Goal: Task Accomplishment & Management: Complete application form

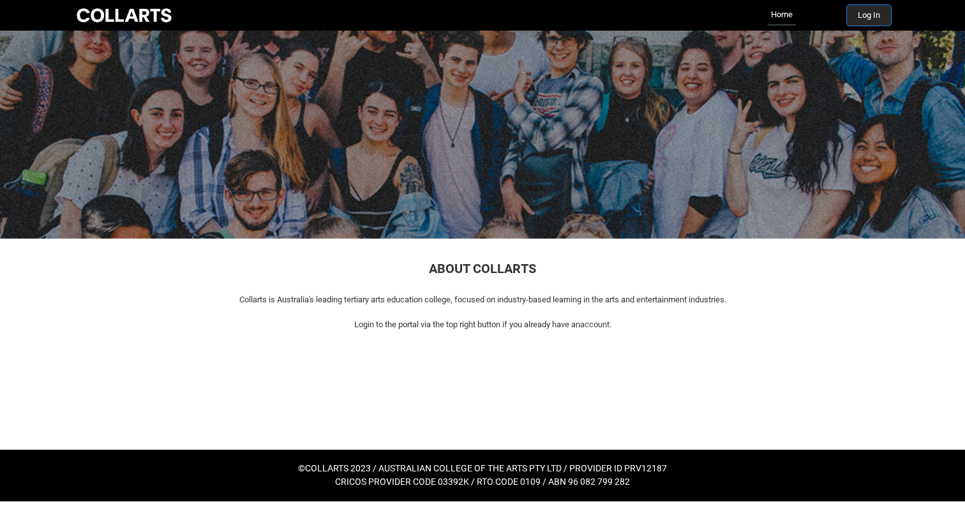
click at [870, 20] on button "Log In" at bounding box center [869, 15] width 44 height 20
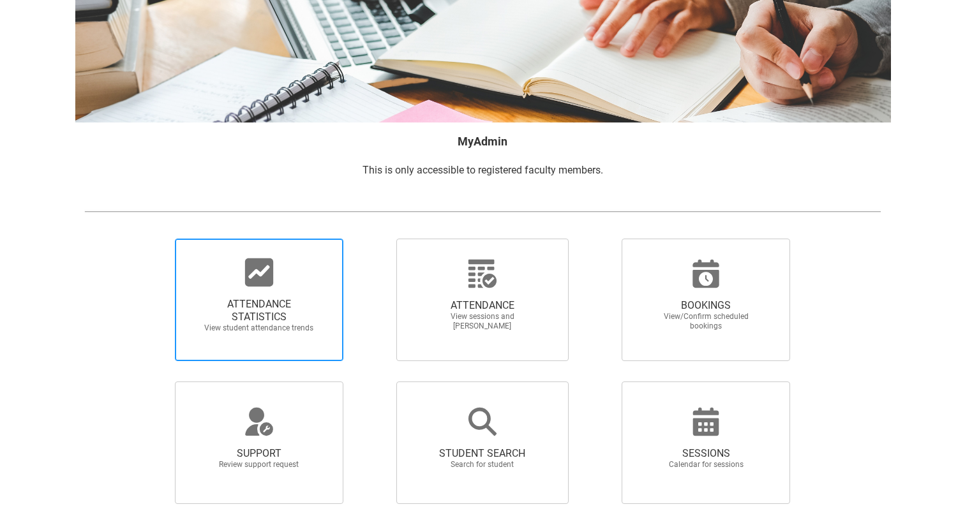
scroll to position [110, 0]
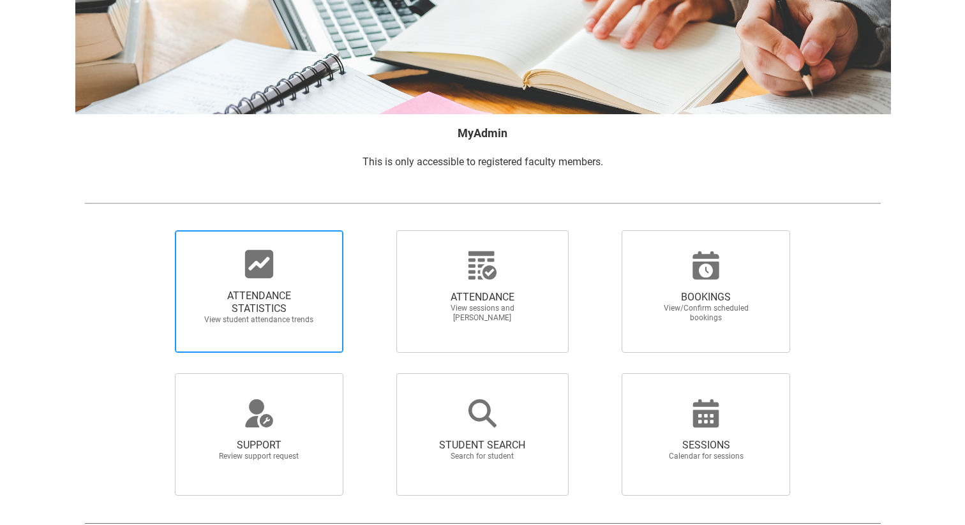
click at [279, 324] on span "View student attendance trends" at bounding box center [259, 320] width 112 height 10
click at [154, 230] on input "ATTENDANCE STATISTICS View student attendance trends" at bounding box center [153, 230] width 1 height 1
radio input "true"
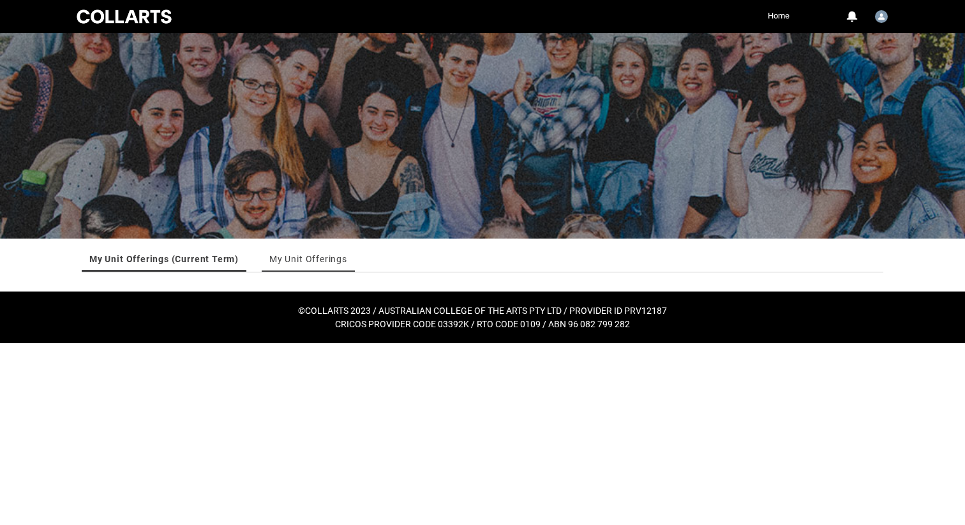
click at [302, 257] on link "My Unit Offerings" at bounding box center [308, 259] width 78 height 26
click at [188, 257] on link "My Unit Offerings (Current Term)" at bounding box center [161, 259] width 145 height 26
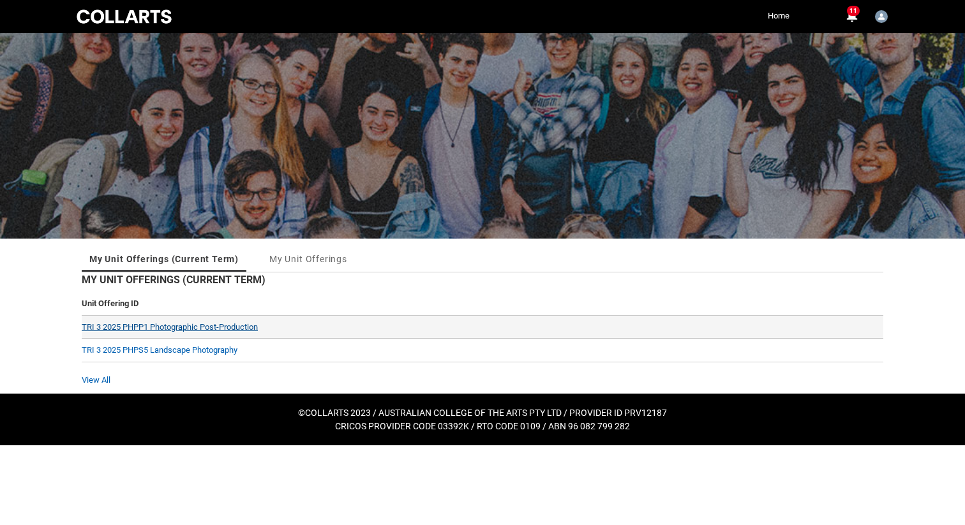
click at [201, 328] on link "TRI 3 2025 PHPP1 Photographic Post-Production" at bounding box center [170, 327] width 176 height 10
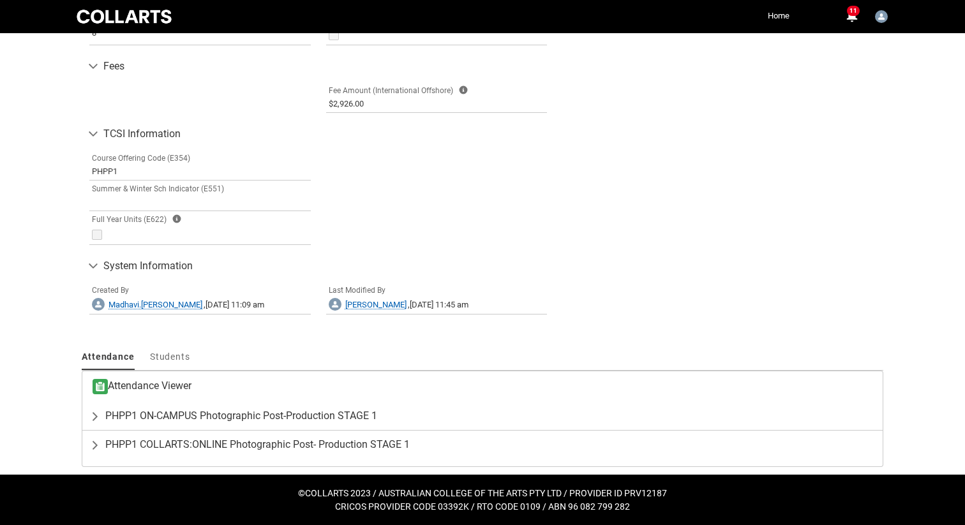
scroll to position [667, 0]
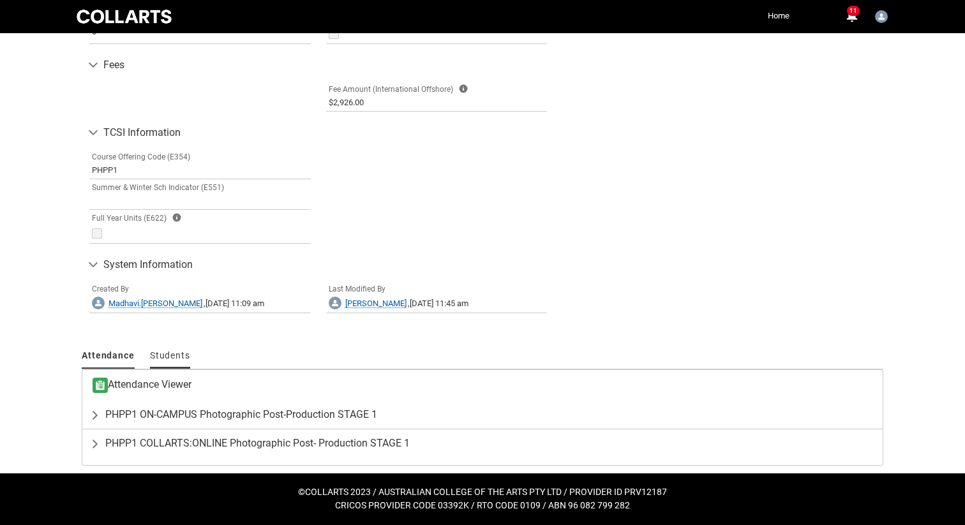
click at [176, 353] on span "Students" at bounding box center [170, 355] width 40 height 10
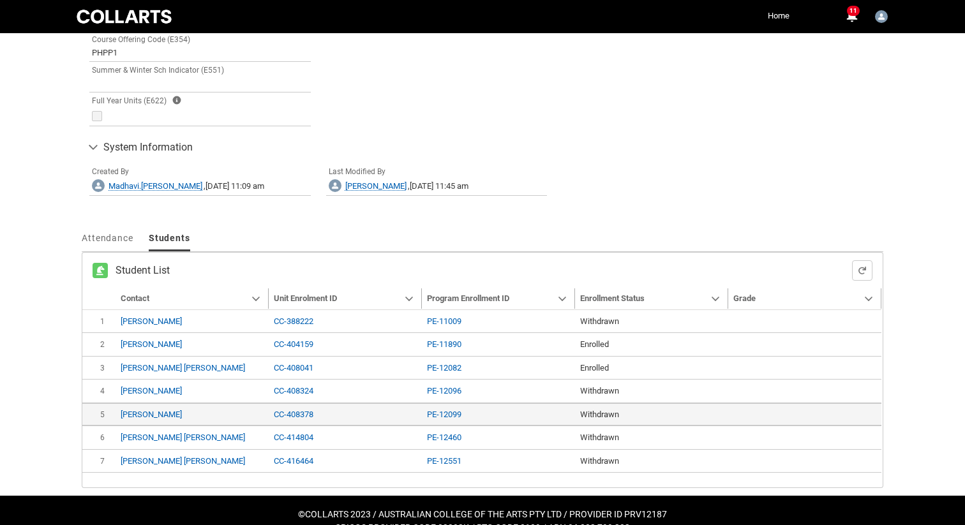
scroll to position [807, 0]
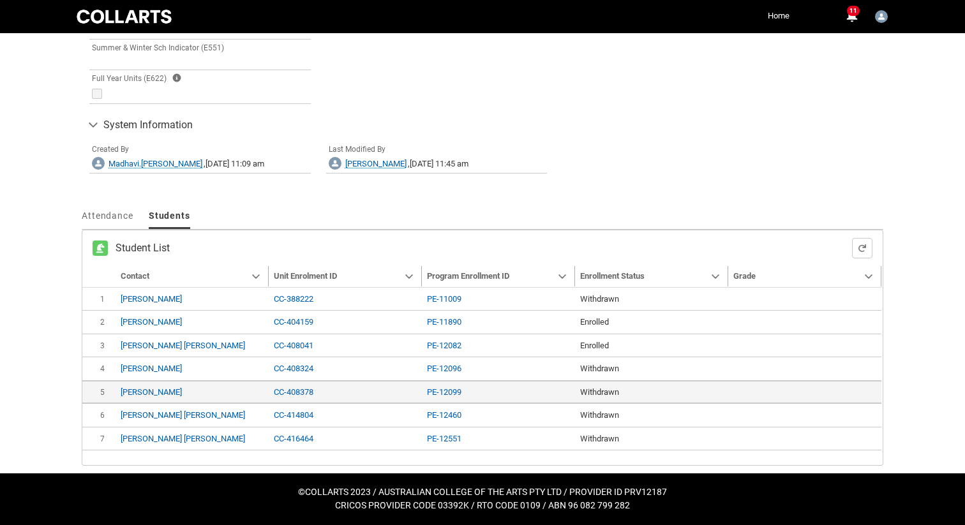
type input "240"
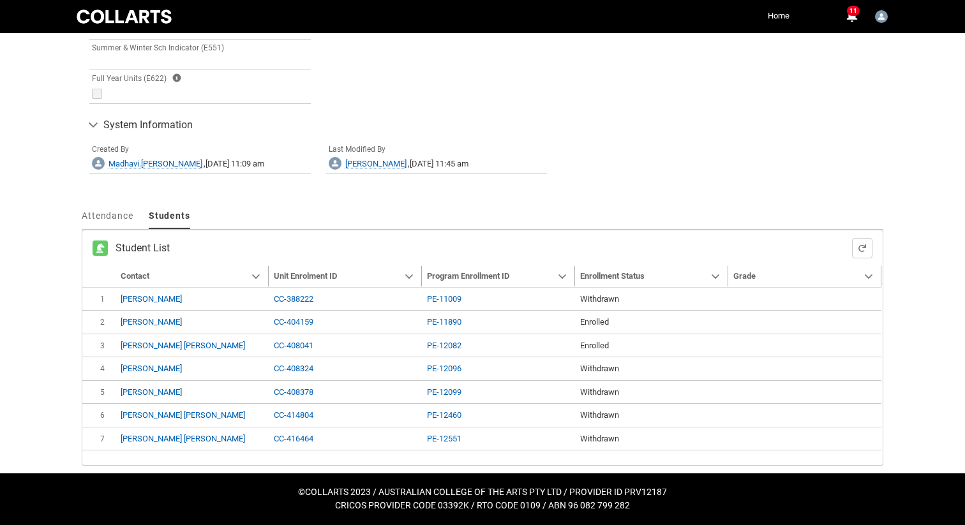
click at [114, 219] on span "Attendance" at bounding box center [108, 216] width 52 height 10
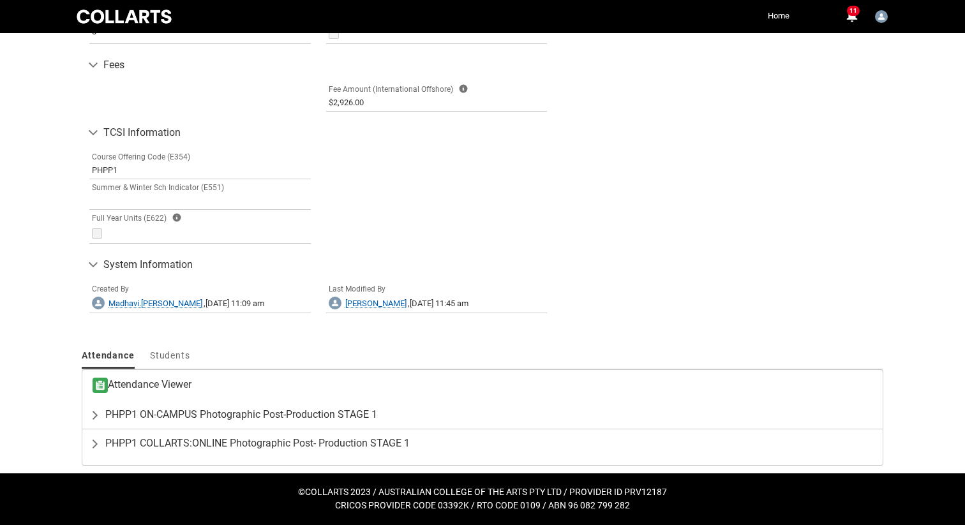
scroll to position [667, 0]
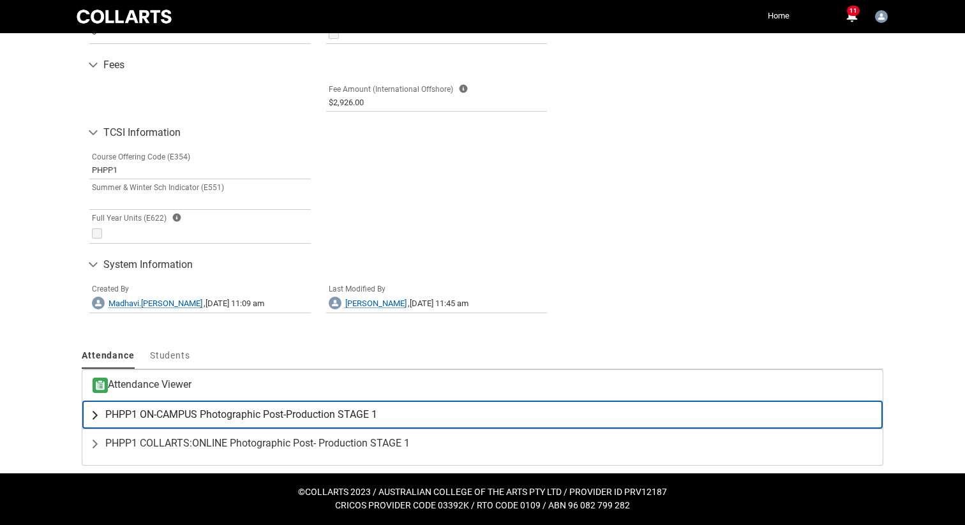
click at [96, 415] on lightning-primitive-icon "button" at bounding box center [97, 414] width 15 height 13
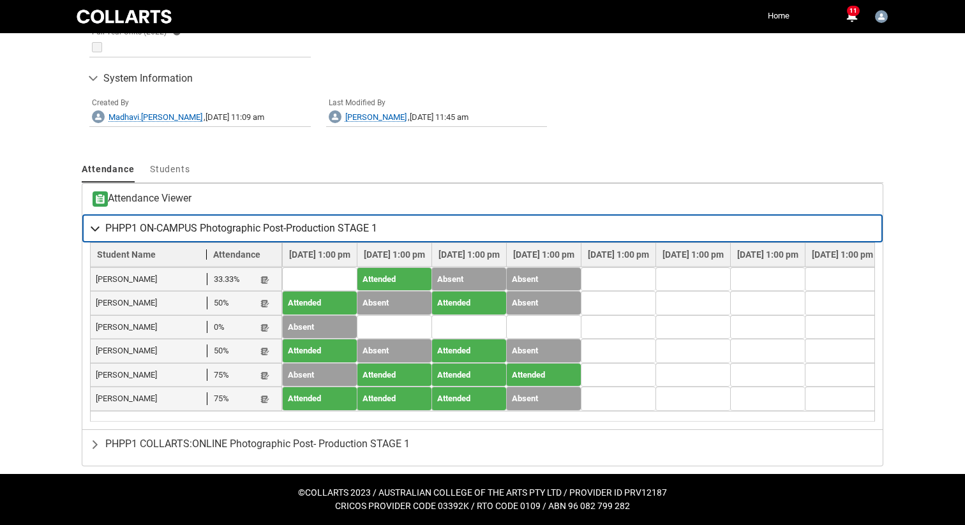
scroll to position [854, 0]
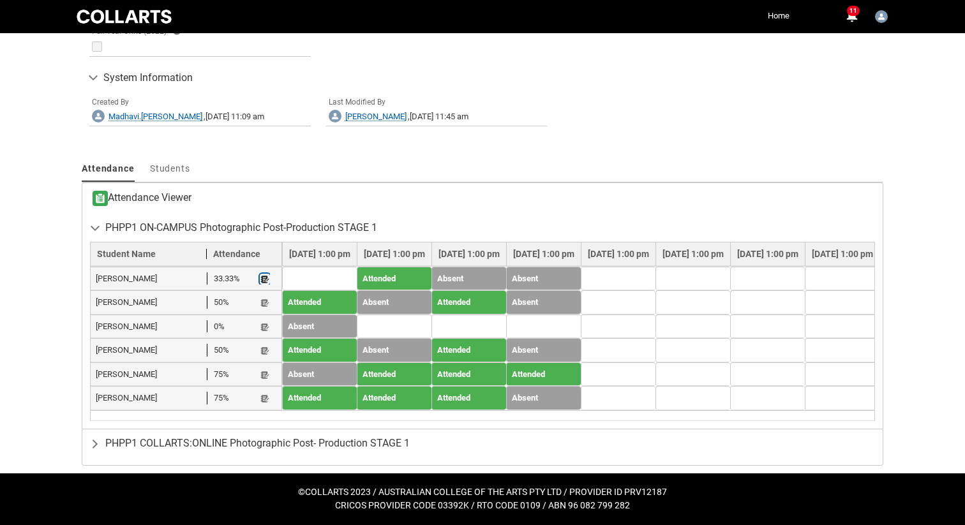
click at [264, 277] on lightning-primitive-icon "button" at bounding box center [264, 279] width 9 height 10
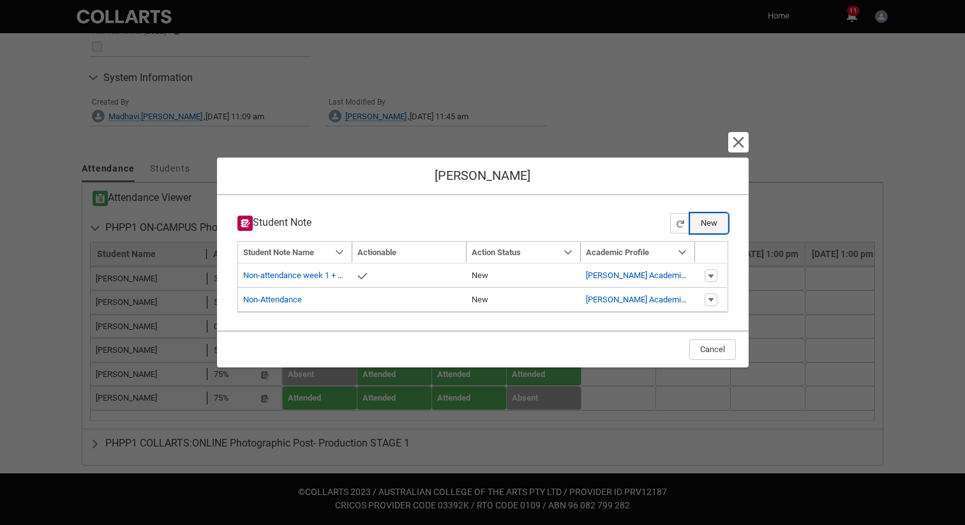
click at [715, 223] on button "New" at bounding box center [709, 223] width 38 height 20
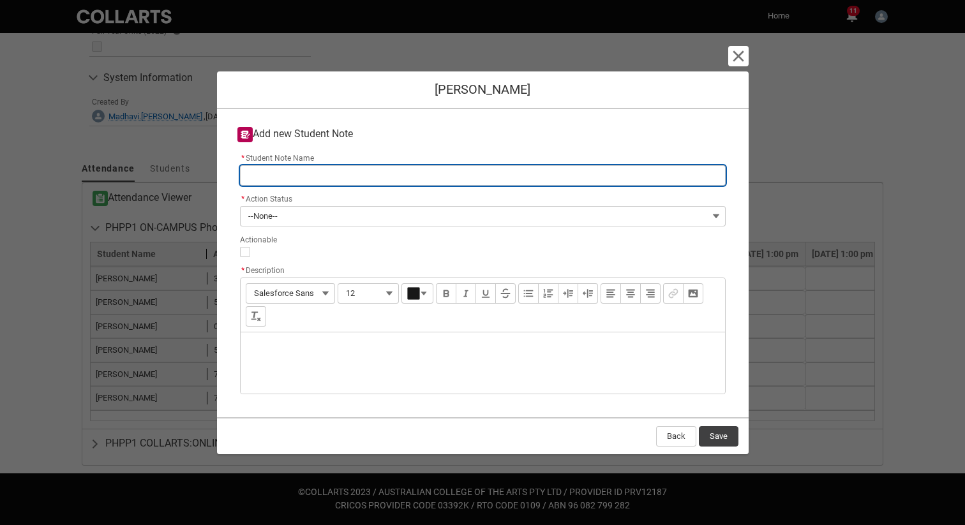
click at [334, 170] on input "* Student Note Name" at bounding box center [483, 175] width 486 height 20
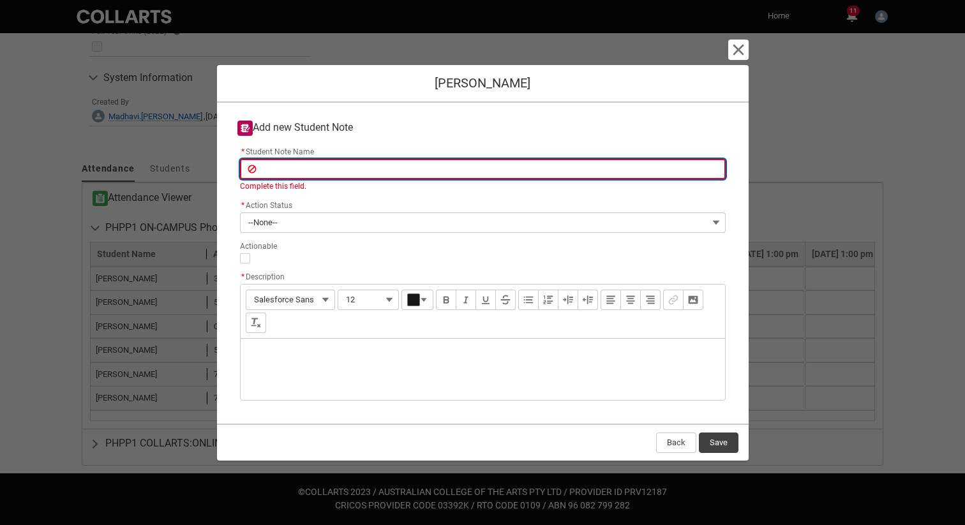
type lightning-primitive-input-simple "N"
type input "N"
type lightning-primitive-input-simple "No"
type input "No"
type lightning-primitive-input-simple "No"
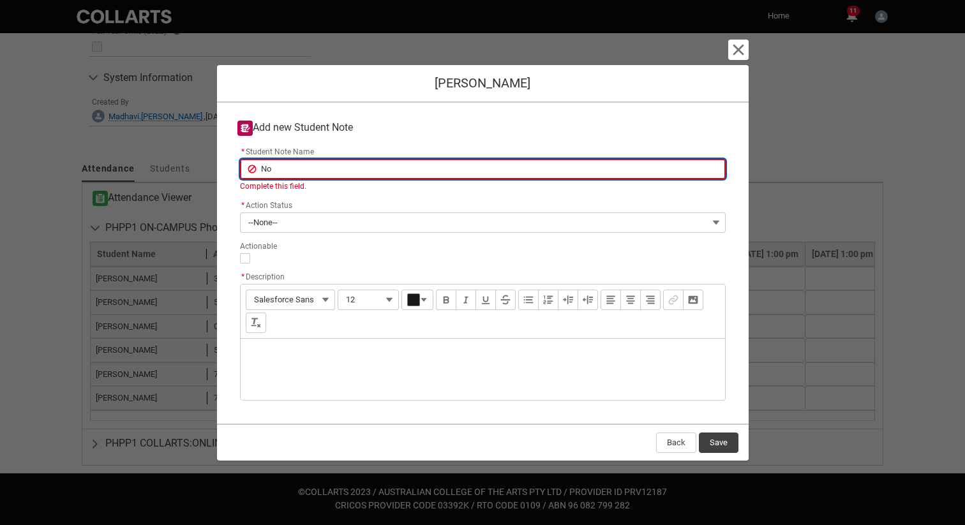
type input "No"
type lightning-primitive-input-simple "No a"
type input "No a"
type lightning-primitive-input-simple "No at"
type input "No at"
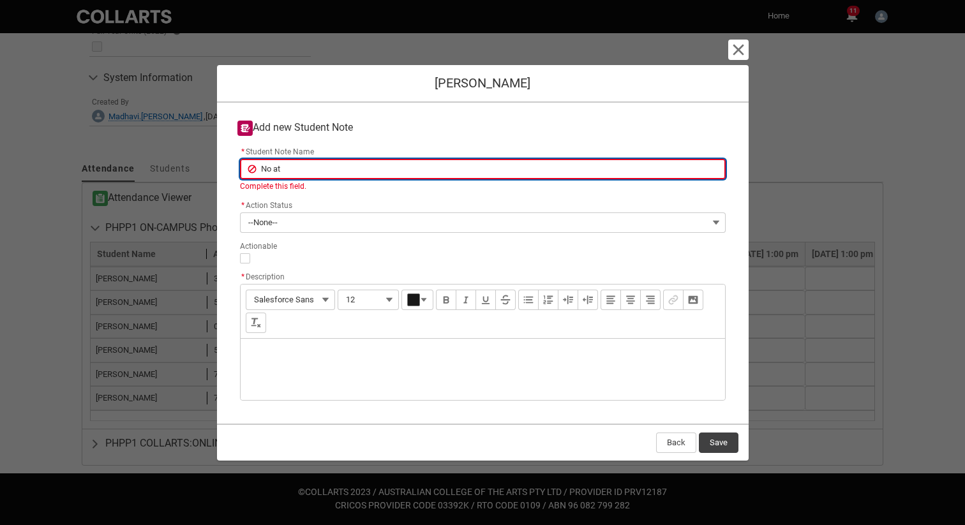
type lightning-primitive-input-simple "No att"
type input "No att"
type lightning-primitive-input-simple "No atte"
type input "No atte"
type lightning-primitive-input-simple "No atten"
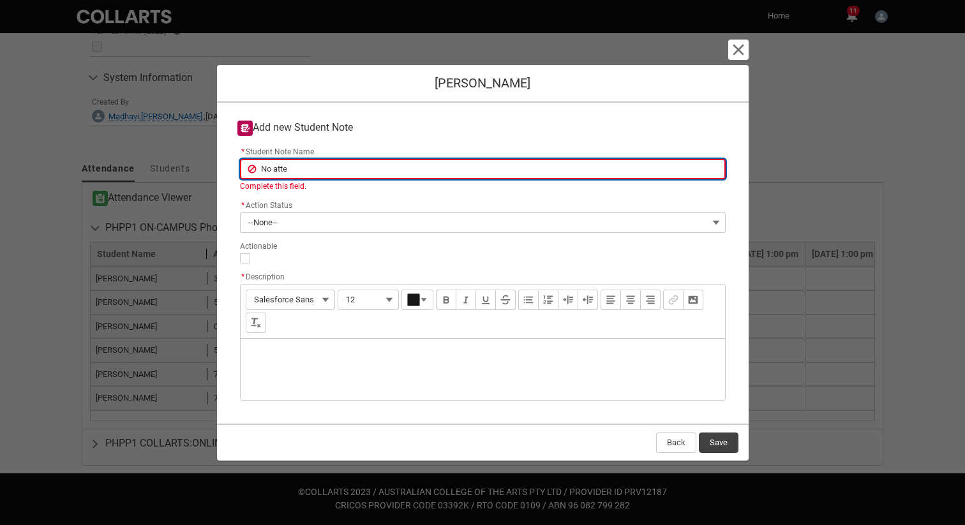
type input "No atten"
type lightning-primitive-input-simple "No attend"
type input "No attend"
type lightning-primitive-input-simple "No attendn"
type input "No attendn"
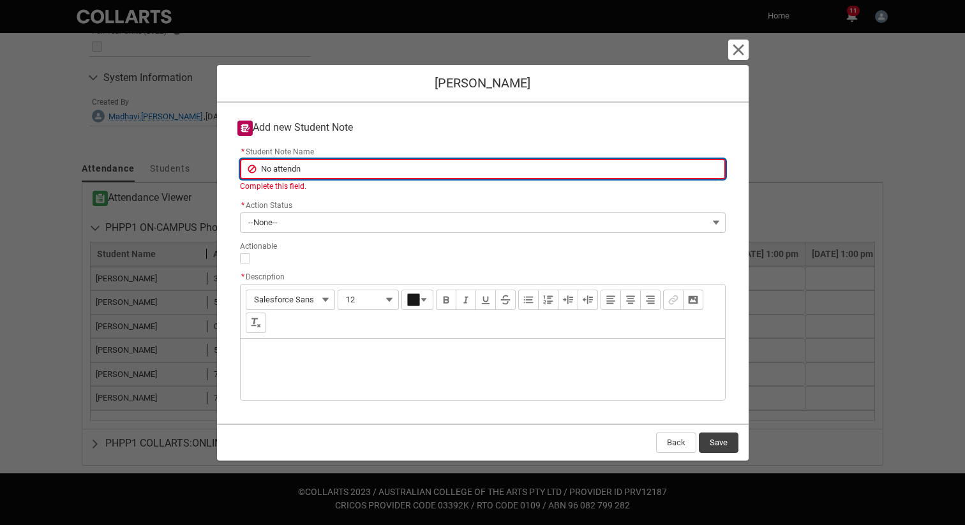
type lightning-primitive-input-simple "No attendnc"
type input "No attendnc"
type lightning-primitive-input-simple "No attendnce"
type input "No attendnce"
type lightning-primitive-input-simple "No attendnce"
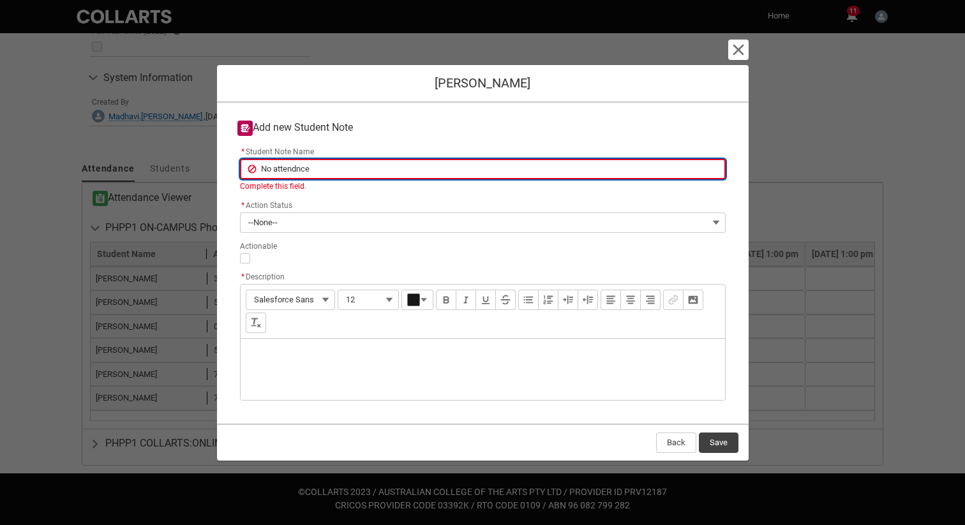
type input "No attendnce"
type lightning-primitive-input-simple "No attendnce w"
type input "No attendnce w"
type lightning-primitive-input-simple "No attendnce we"
type input "No attendnce we"
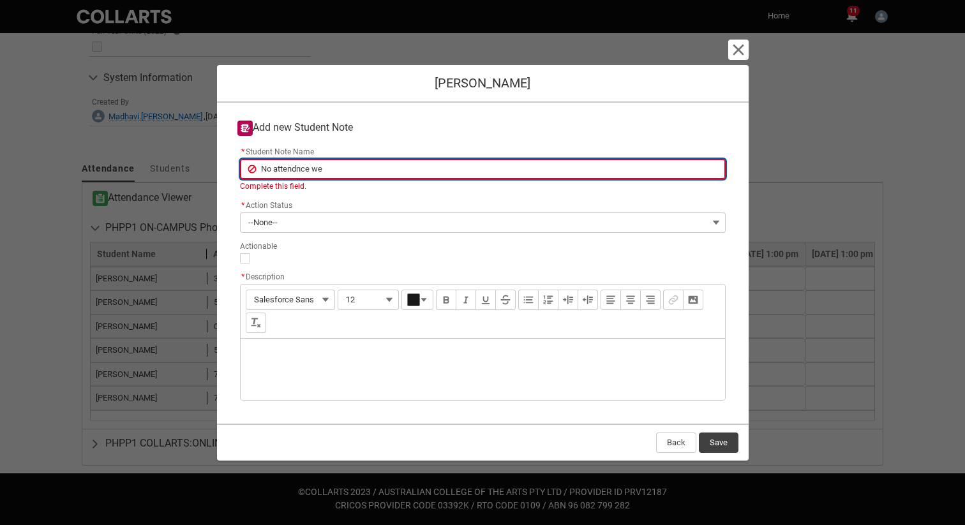
type lightning-primitive-input-simple "No attendnce wee"
type input "No attendnce wee"
type lightning-primitive-input-simple "No attendnce week"
type input "No attendnce week"
type lightning-primitive-input-simple "No attendnce week"
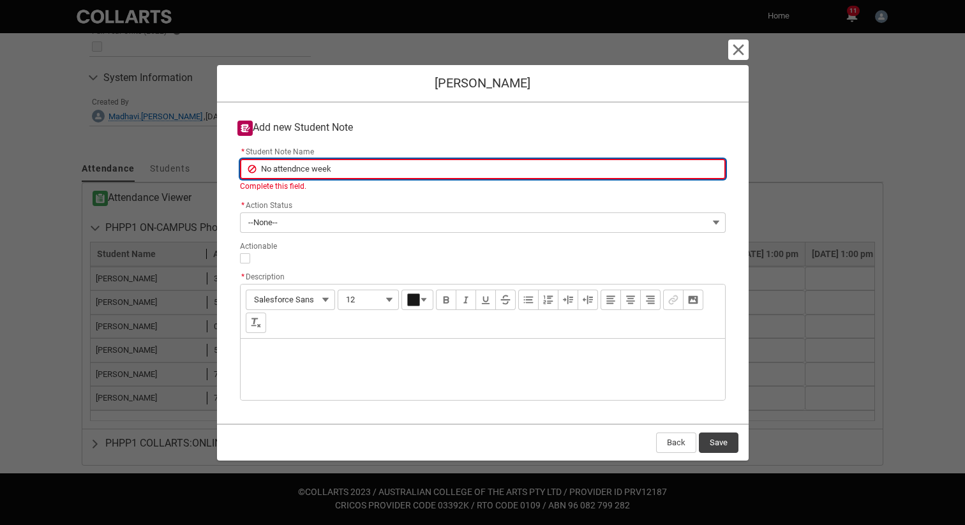
type input "No attendnce week"
type lightning-primitive-input-simple "No attendnce week 3"
type input "No attendnce week 3"
type lightning-primitive-input-simple "No attendnce week 3"
type input "No attendnce week 3"
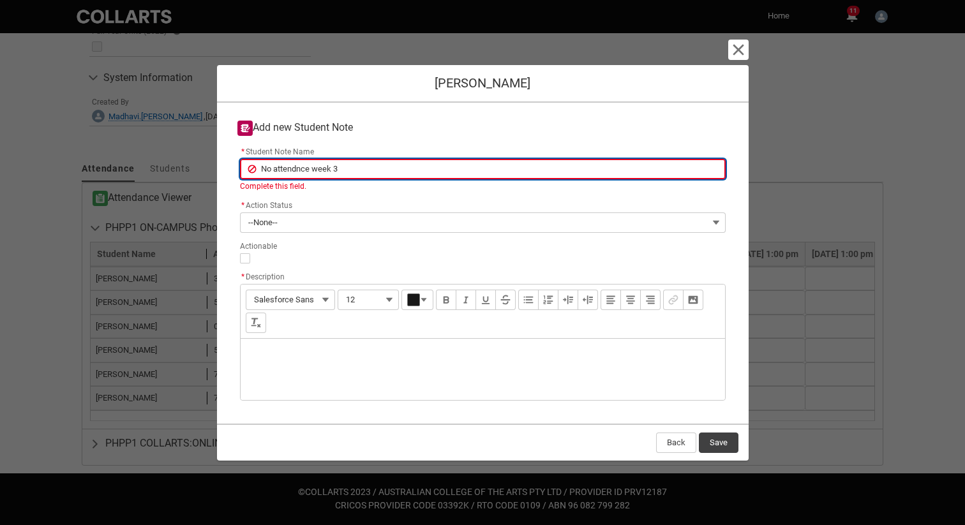
type lightning-primitive-input-simple "No attendnce week 3 &"
type input "No attendnce week 3 &"
type lightning-primitive-input-simple "No attendnce week 3 &"
type input "No attendnce week 3 &"
type lightning-primitive-input-simple "No attendnce week 3 & 4"
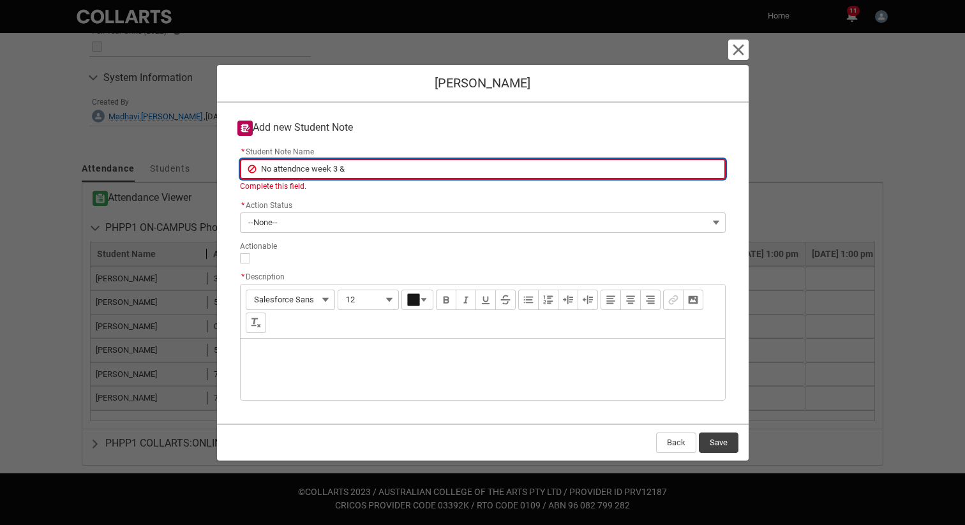
type input "No attendnce week 3 & 4"
type lightning-primitive-input-simple "No attendance week 3 & 4"
type input "No attendance week 3 & 4"
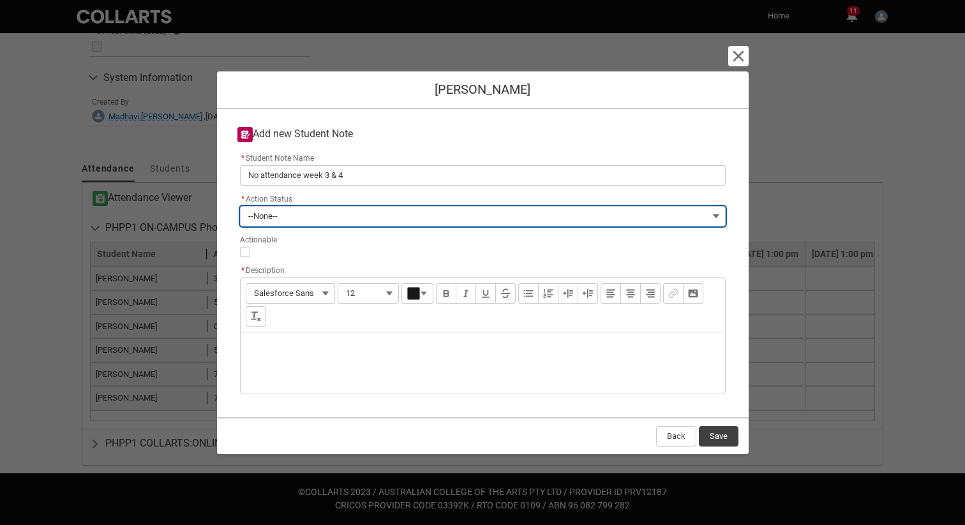
click at [283, 225] on button "--None--" at bounding box center [483, 216] width 486 height 20
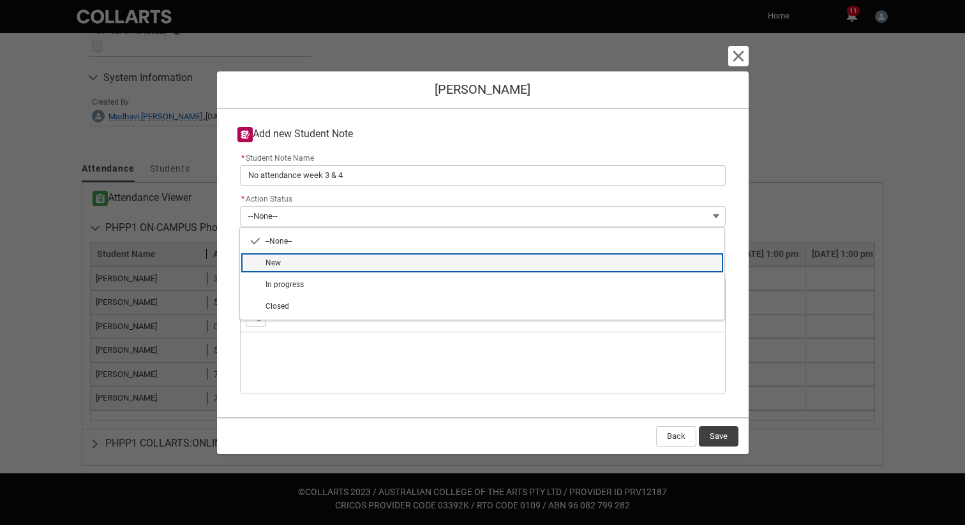
click at [289, 260] on span "New" at bounding box center [490, 262] width 451 height 11
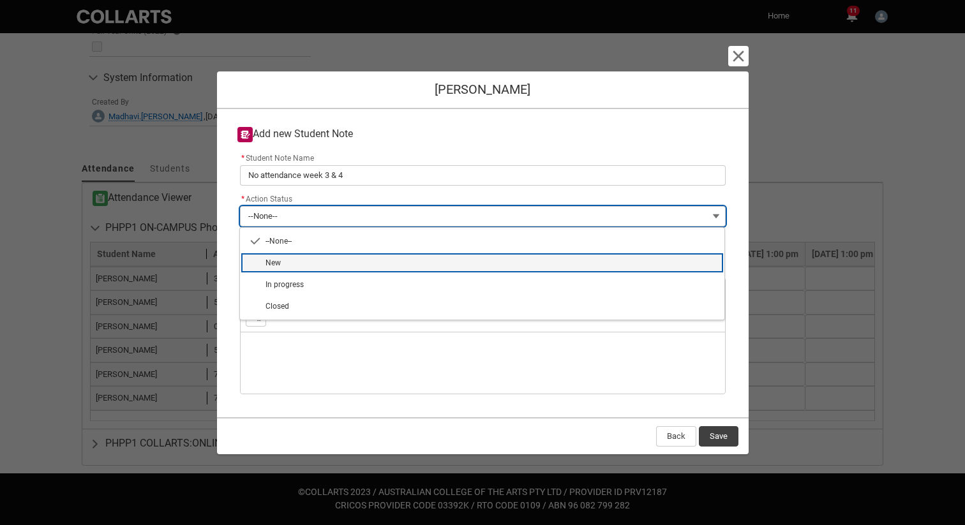
type lightning-combobox "New"
type lightning-picklist "New"
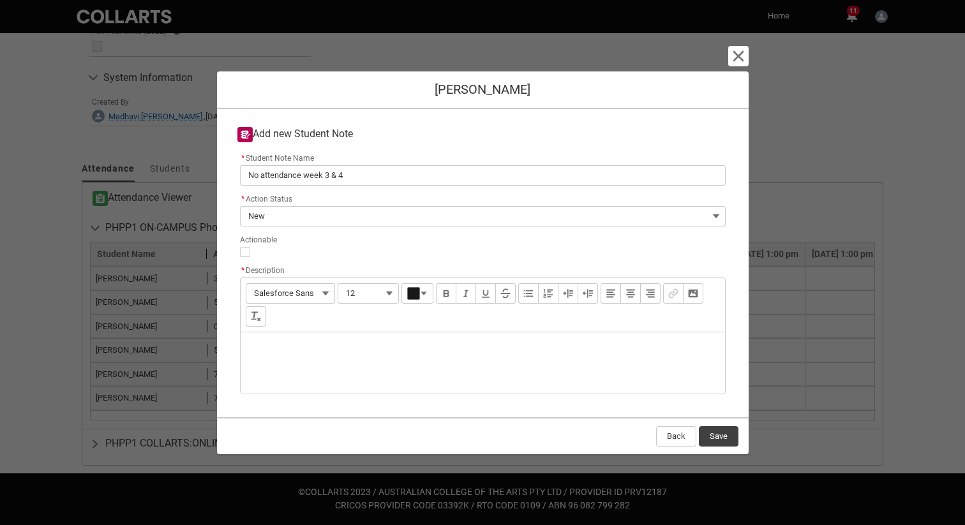
click at [259, 346] on div "Description" at bounding box center [483, 362] width 484 height 61
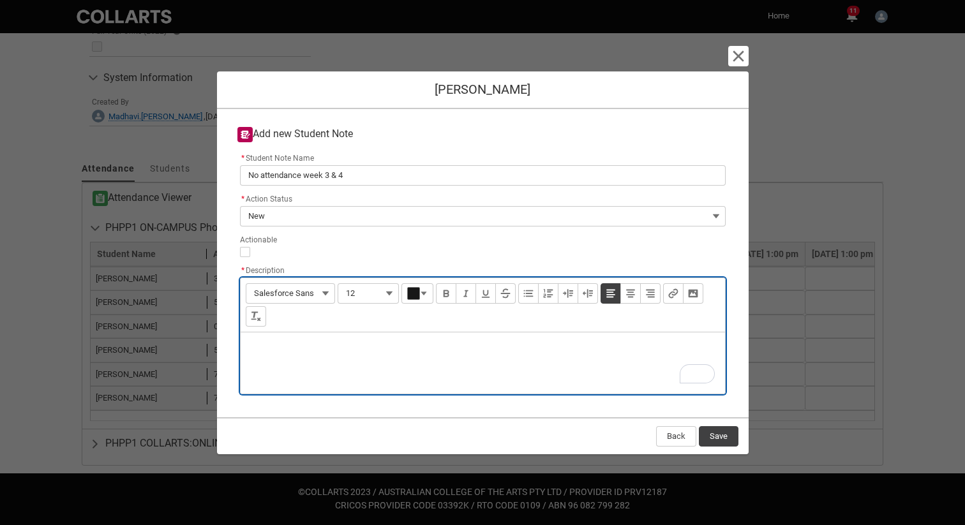
type lightning-input-rich-text "<p>B</p>"
click at [456, 355] on p "To enrich screen reader interactions, please activate Accessibility in Grammarl…" at bounding box center [483, 361] width 464 height 13
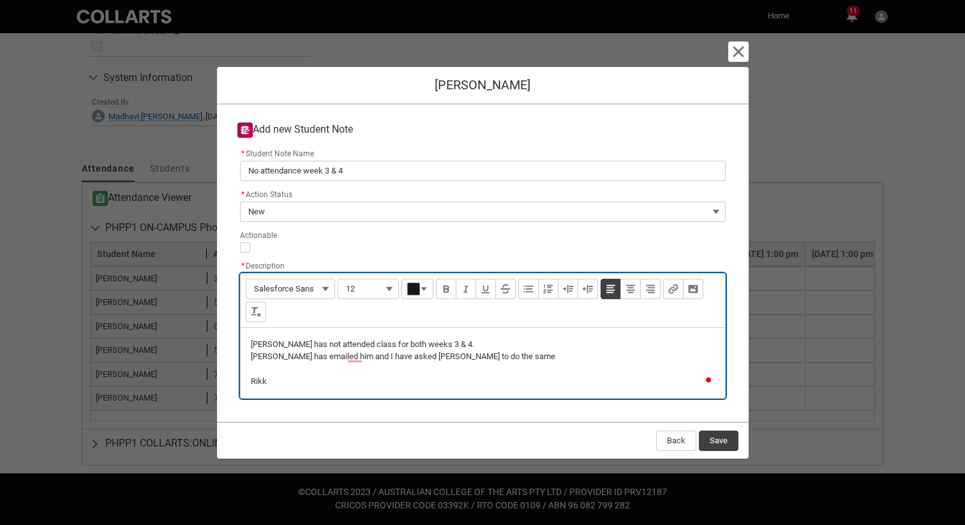
type lightning-input-rich-text "<p>Bradley has not attended class for both weeks 3 &amp; 4.</p><p>Christina has…"
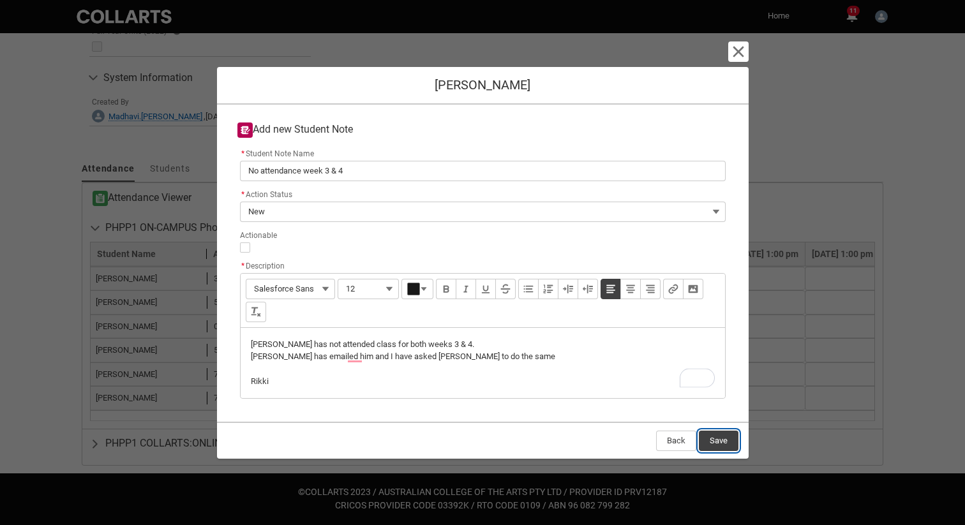
click at [722, 443] on button "Save" at bounding box center [719, 441] width 40 height 20
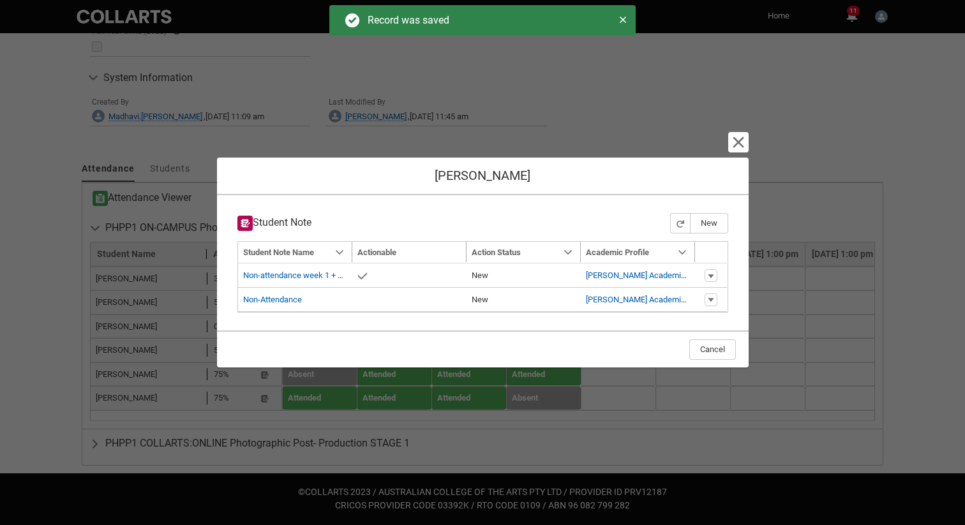
type input "179"
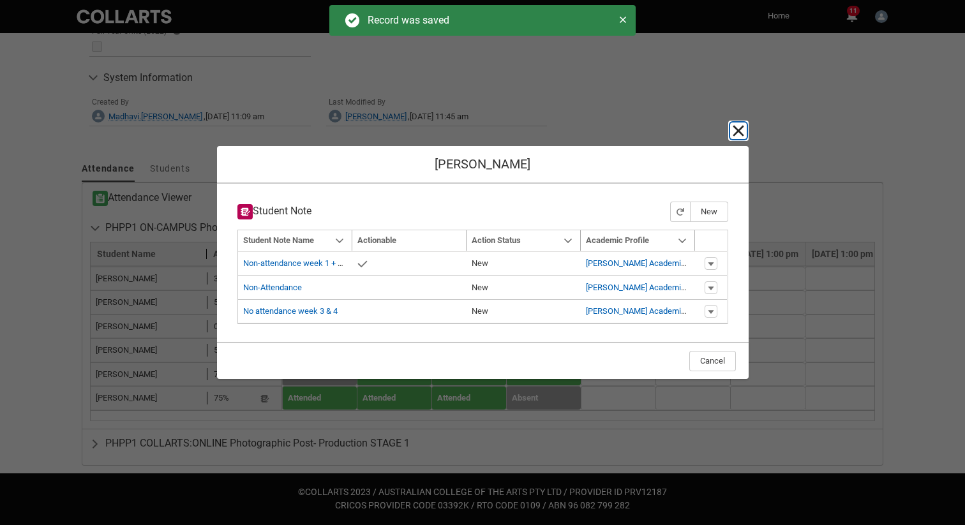
click at [738, 132] on lightning-primitive-icon "button" at bounding box center [738, 130] width 15 height 15
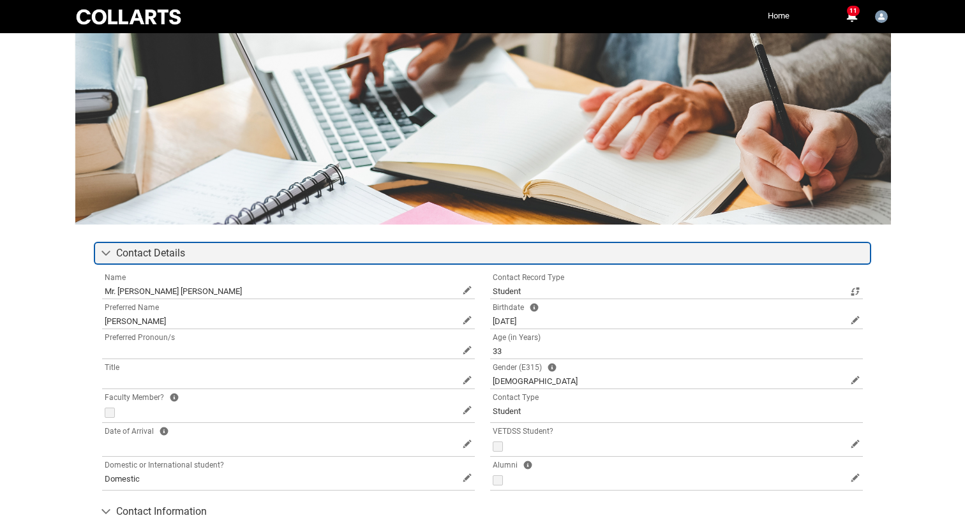
click at [107, 256] on icon at bounding box center [106, 253] width 10 height 10
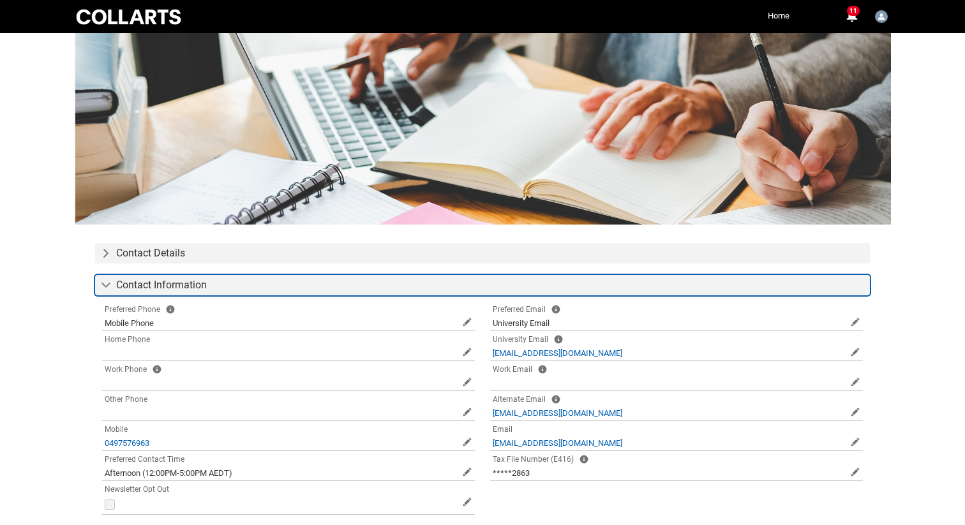
click at [106, 284] on icon at bounding box center [106, 285] width 10 height 10
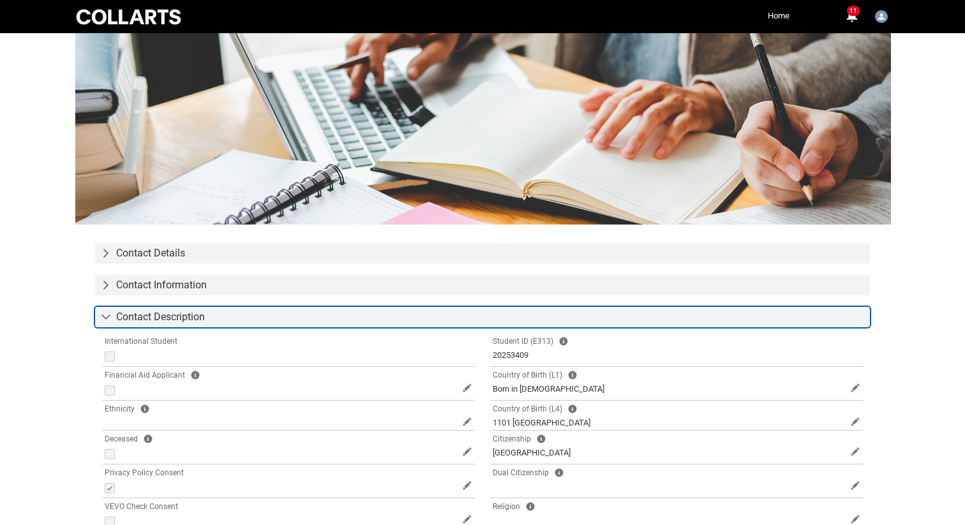
click at [109, 319] on icon at bounding box center [106, 317] width 10 height 10
